Goal: Find specific page/section: Find specific page/section

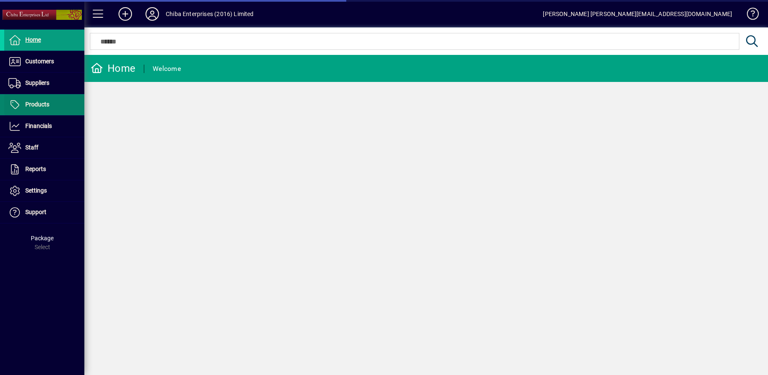
click at [35, 103] on span "Products" at bounding box center [37, 104] width 24 height 7
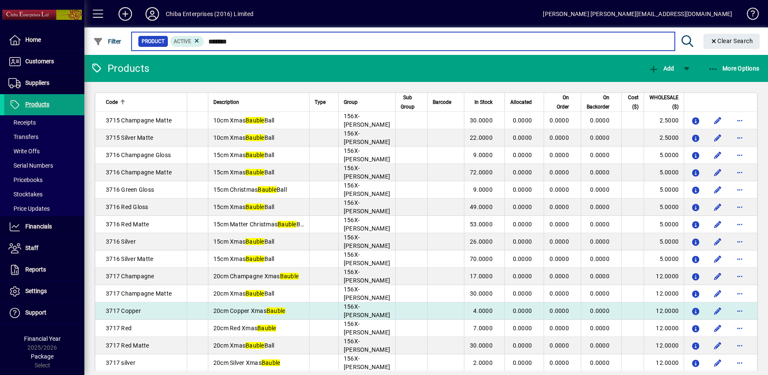
type input "******"
